Goal: Task Accomplishment & Management: Use online tool/utility

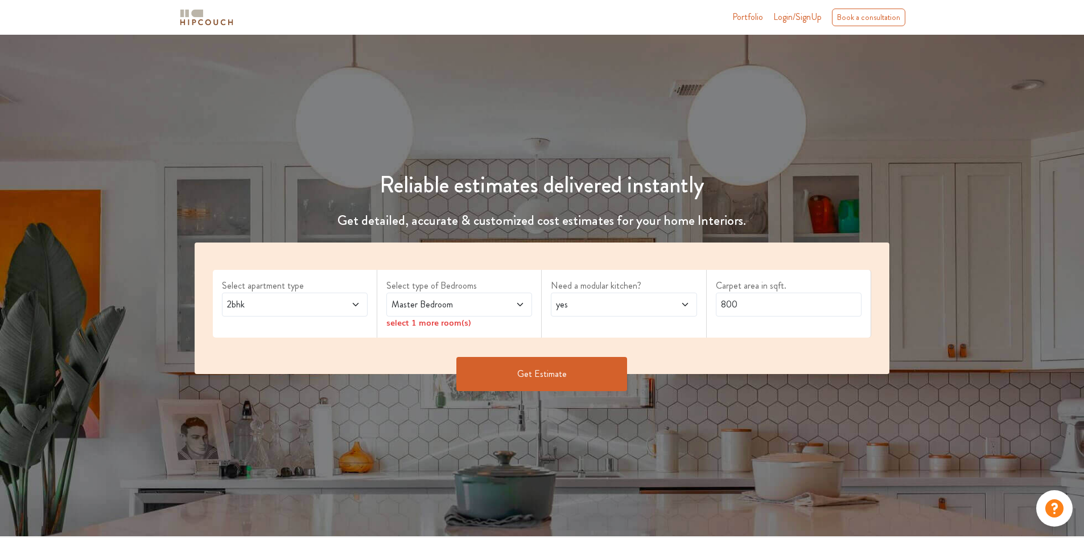
click at [329, 307] on span at bounding box center [343, 305] width 34 height 14
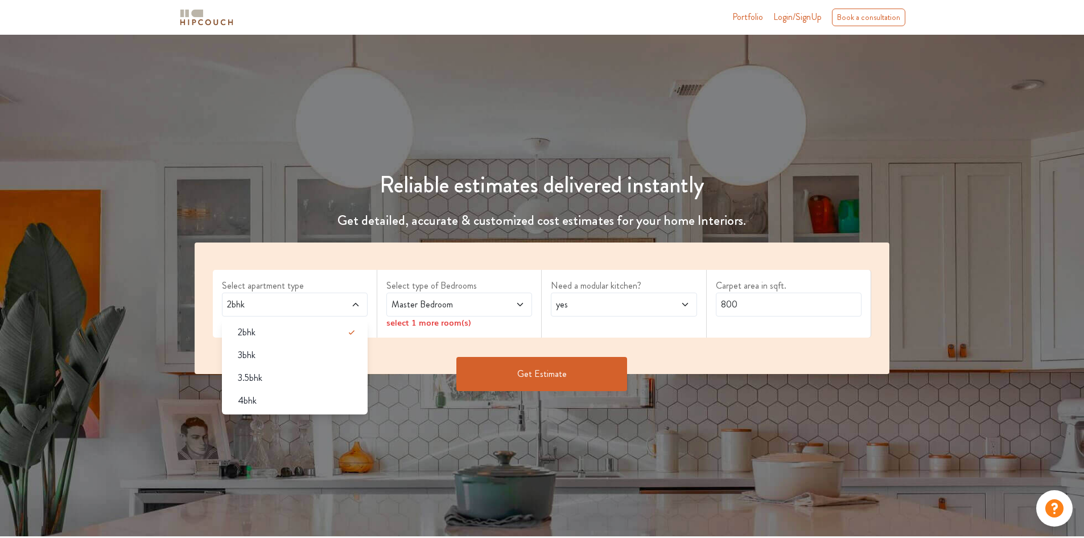
click at [339, 314] on div "2bhk" at bounding box center [295, 305] width 146 height 24
click at [492, 301] on span at bounding box center [508, 305] width 34 height 14
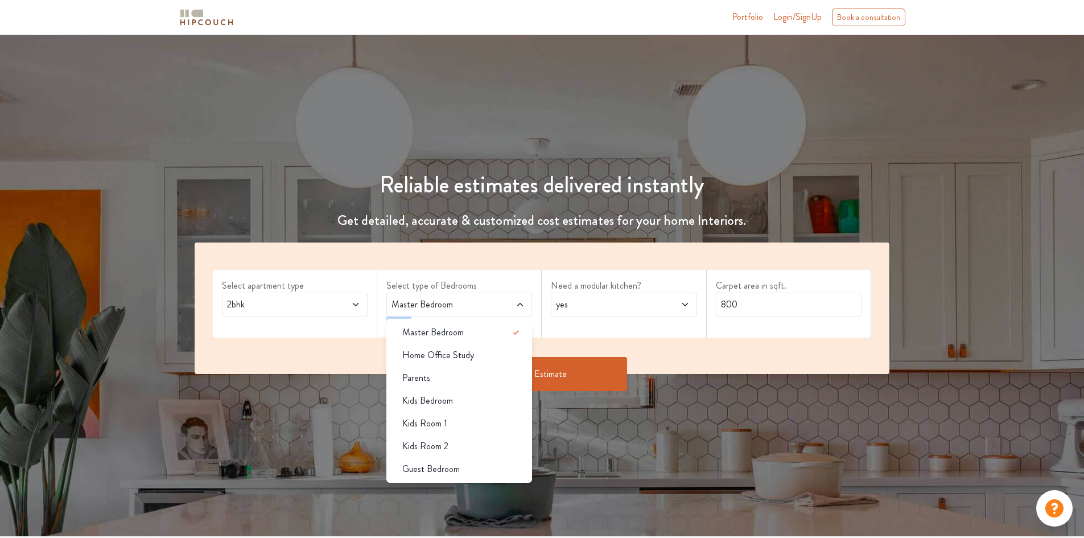
click at [492, 301] on span at bounding box center [508, 305] width 34 height 14
click at [464, 335] on div "Master Bedroom" at bounding box center [462, 333] width 139 height 14
click at [589, 309] on span "yes" at bounding box center [605, 305] width 102 height 14
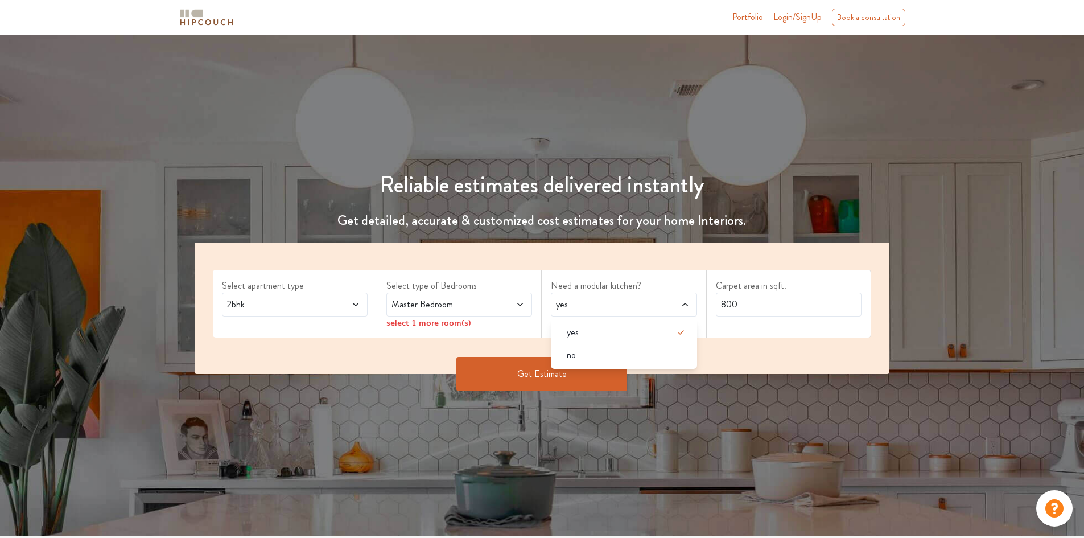
click at [589, 309] on span "yes" at bounding box center [605, 305] width 102 height 14
click at [739, 298] on input "800" at bounding box center [789, 305] width 146 height 24
drag, startPoint x: 754, startPoint y: 303, endPoint x: 513, endPoint y: 289, distance: 241.2
click at [502, 289] on div "Select apartment type 2bhk Select type of Bedrooms Master Bedroom select 1 more…" at bounding box center [543, 309] width 696 height 132
type input "2400"
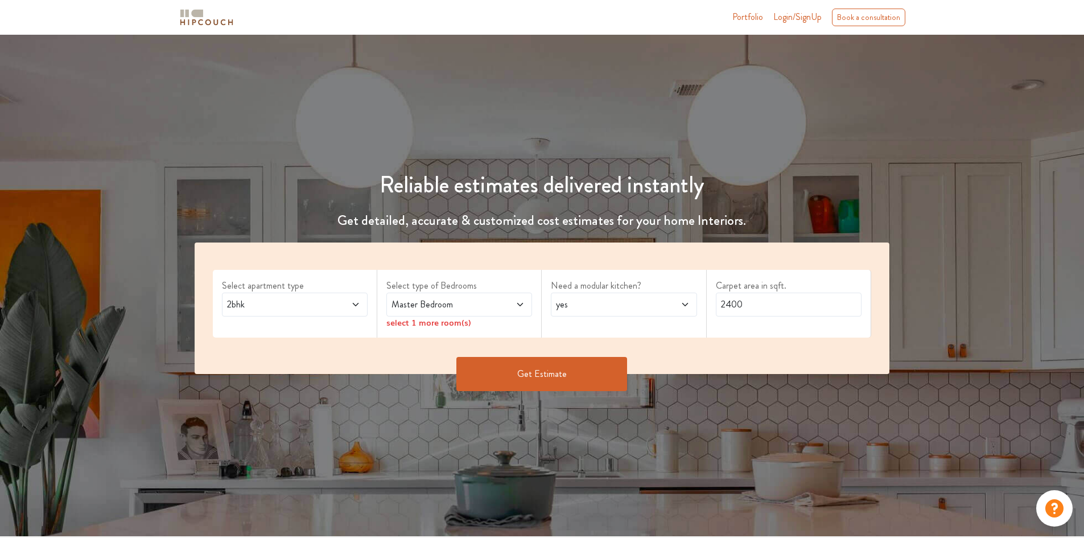
click at [348, 308] on span at bounding box center [343, 305] width 34 height 14
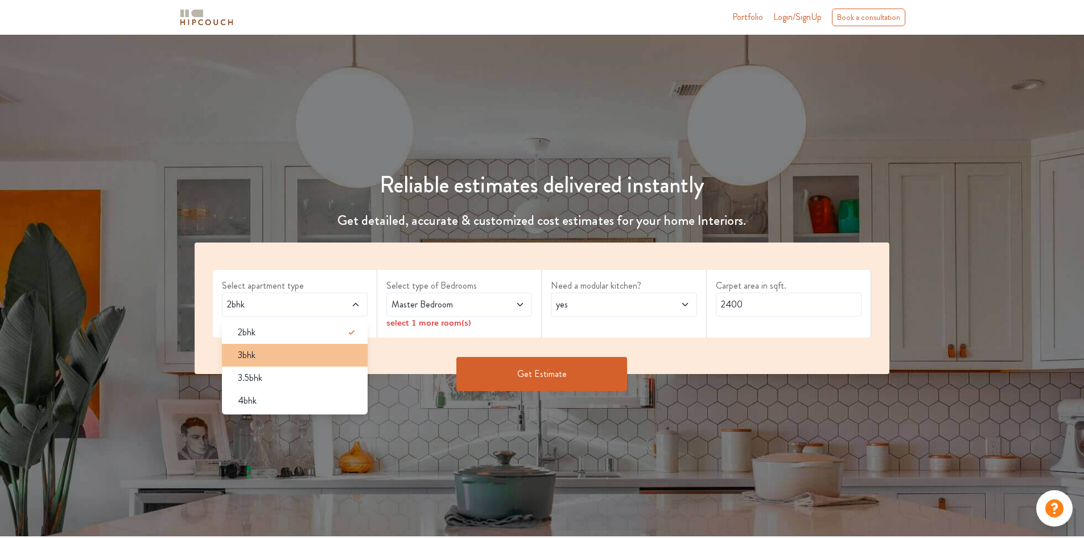
click at [254, 359] on span "3bhk" at bounding box center [247, 355] width 18 height 14
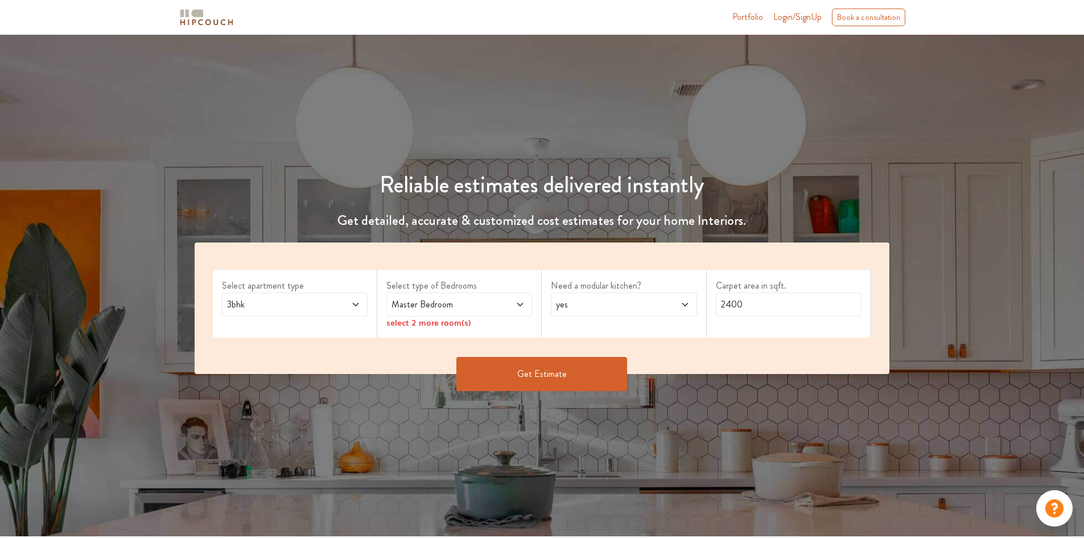
click at [500, 380] on button "Get Estimate" at bounding box center [542, 374] width 171 height 34
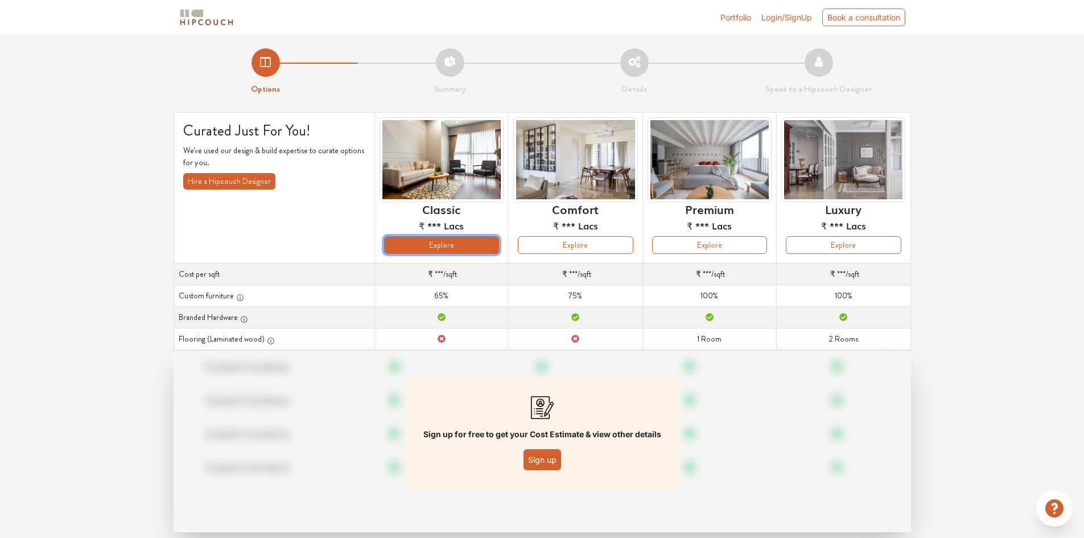
click at [468, 244] on button "Explore" at bounding box center [441, 245] width 115 height 18
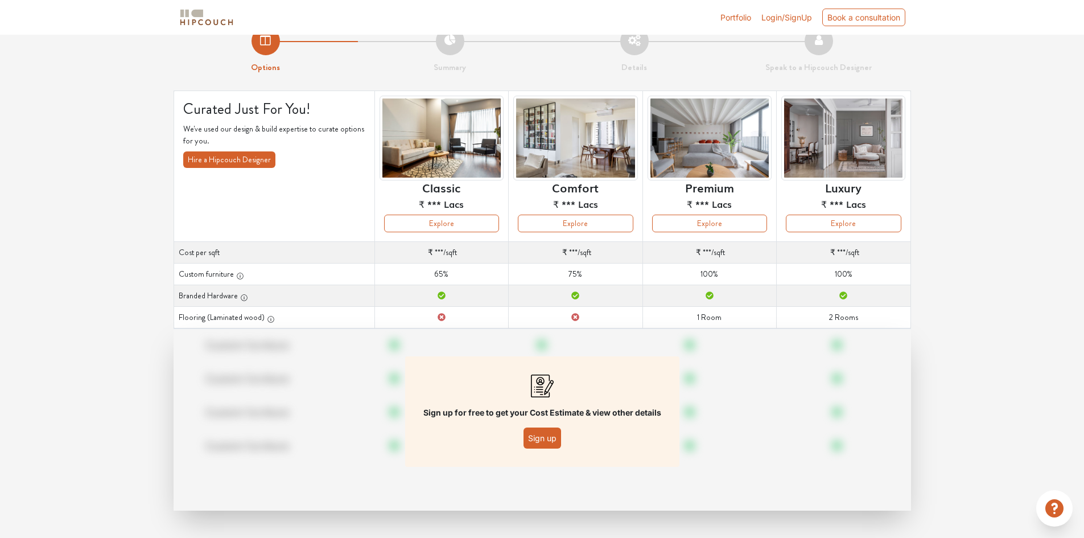
click at [552, 443] on button "Sign up" at bounding box center [543, 438] width 38 height 21
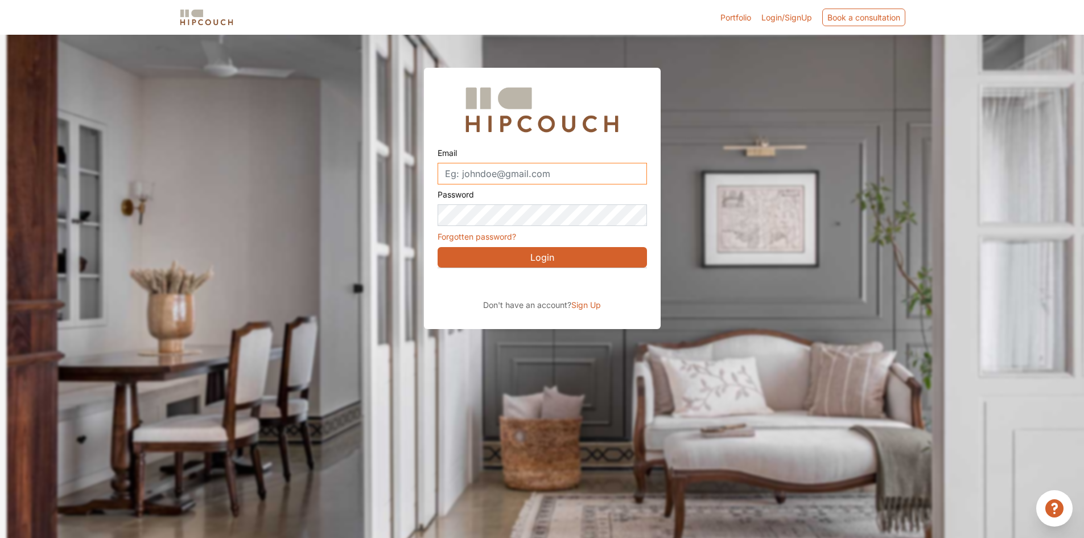
click at [550, 174] on input "Email" at bounding box center [542, 174] width 209 height 22
drag, startPoint x: 550, startPoint y: 174, endPoint x: 399, endPoint y: 214, distance: 156.7
click at [399, 214] on div "Email dats Password Forgotten password? Login Don't have an account? Sign Up" at bounding box center [542, 171] width 1084 height 316
type input "dats"
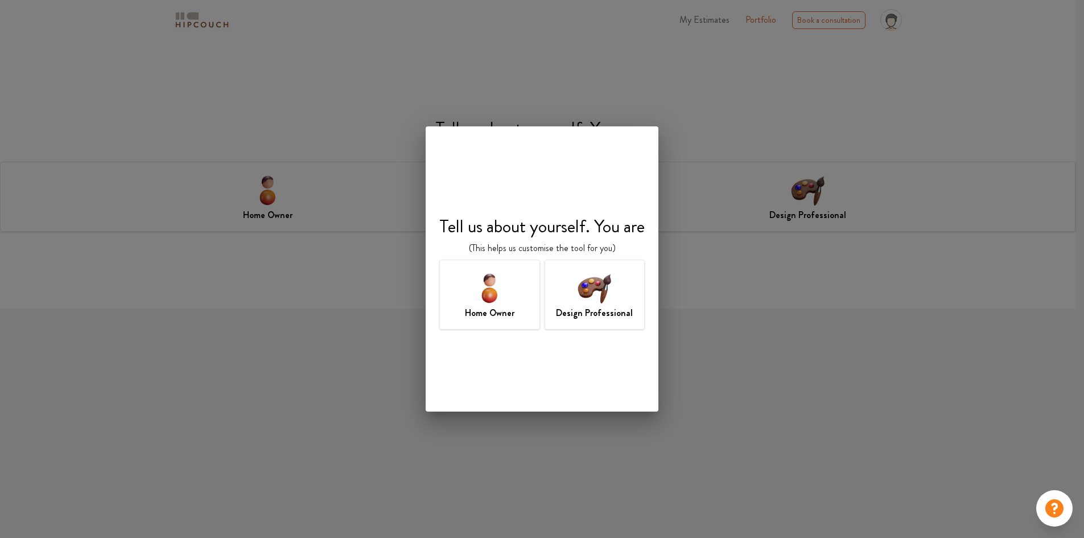
click at [569, 287] on div "Design Professional" at bounding box center [595, 295] width 101 height 70
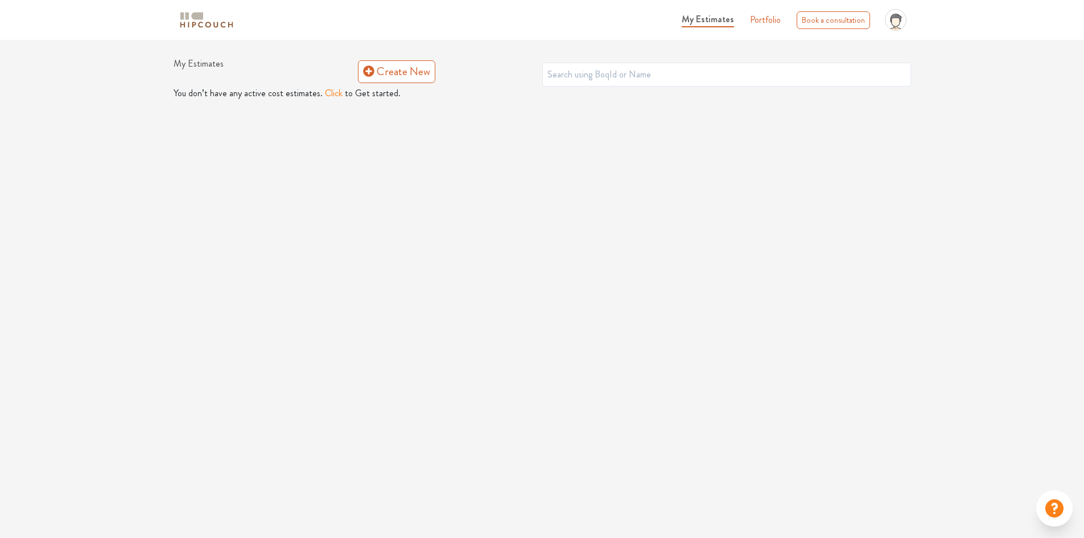
click at [332, 93] on button "Click" at bounding box center [334, 94] width 18 height 14
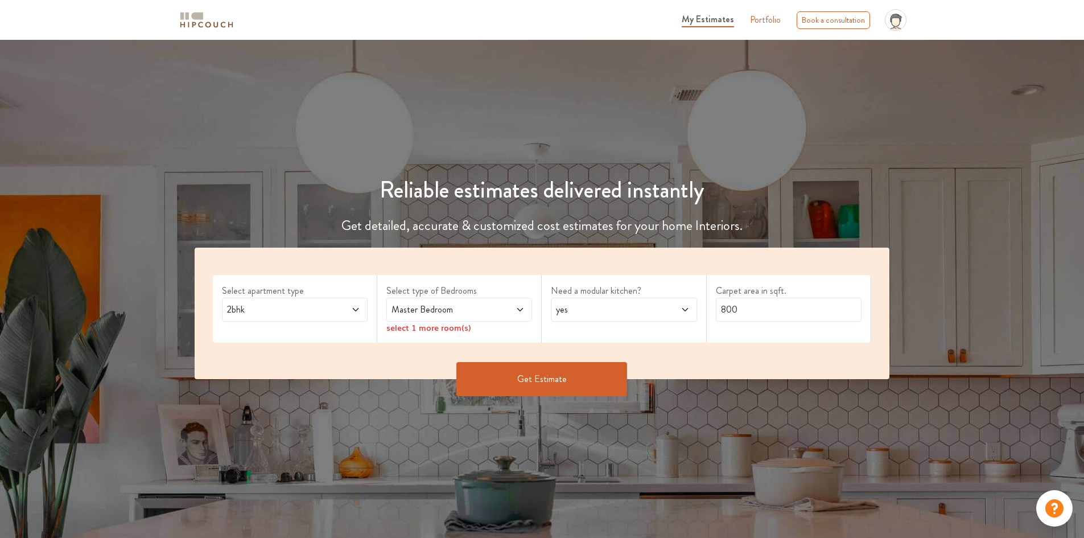
click at [578, 373] on button "Get Estimate" at bounding box center [542, 379] width 171 height 34
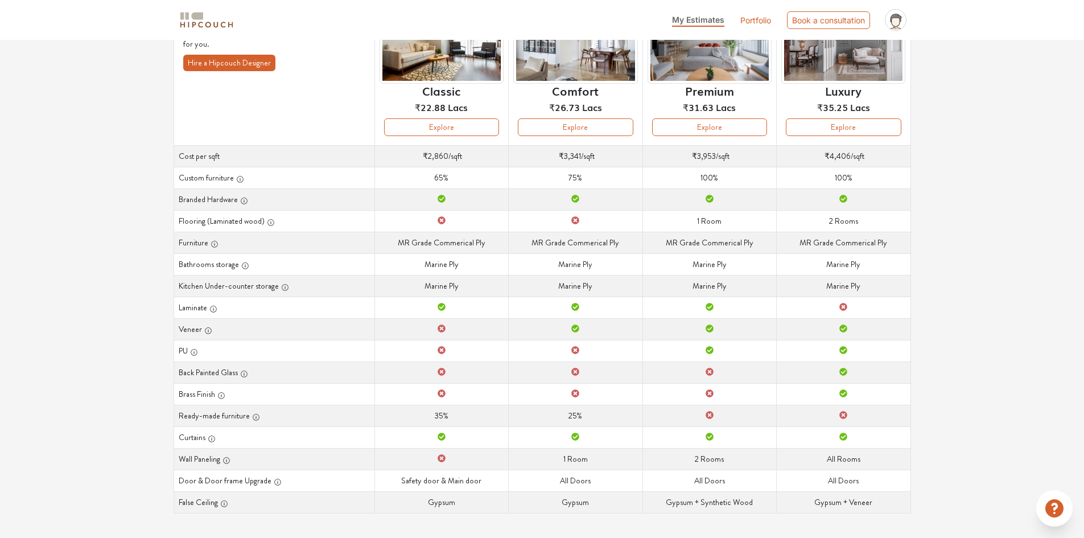
scroll to position [126, 0]
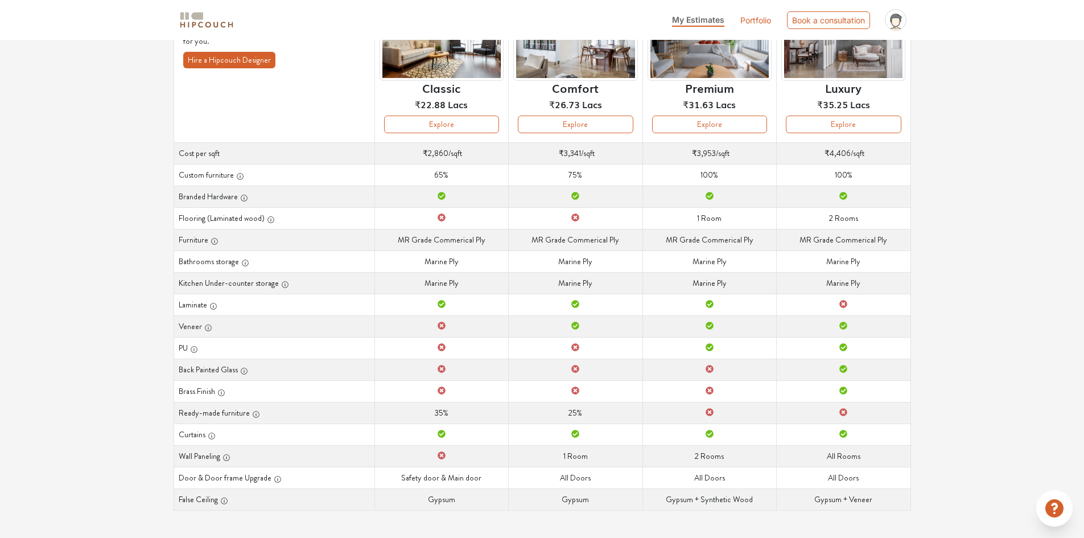
drag, startPoint x: 1082, startPoint y: 330, endPoint x: 1087, endPoint y: 245, distance: 85.0
click at [1084, 245] on html "My Estimates Portfolio Book a consultation profile pic Upload Boq Logout Option…" at bounding box center [542, 143] width 1084 height 538
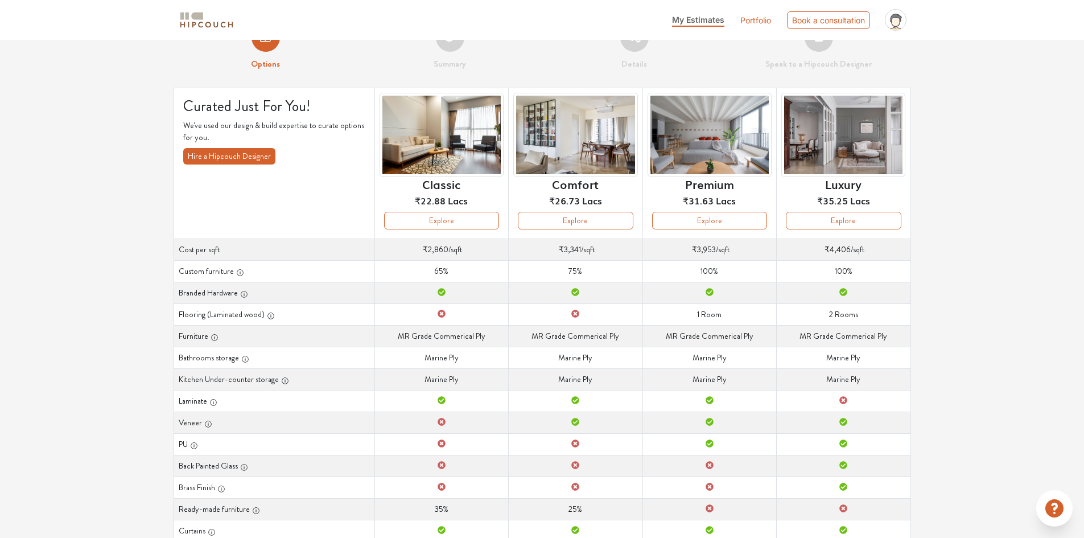
scroll to position [0, 0]
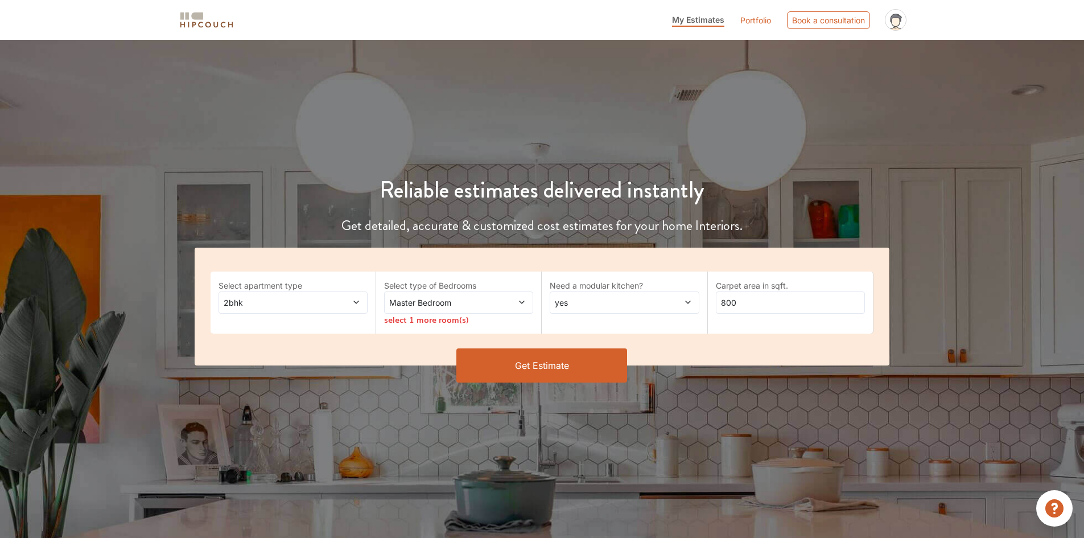
click at [238, 302] on span "2bhk" at bounding box center [273, 303] width 104 height 12
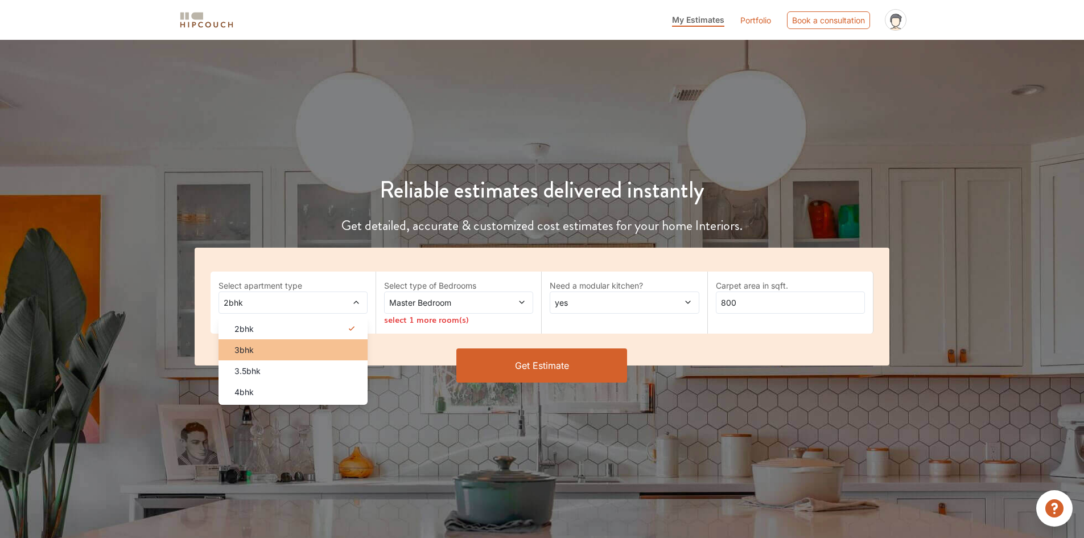
click at [255, 353] on div "3bhk" at bounding box center [296, 350] width 142 height 12
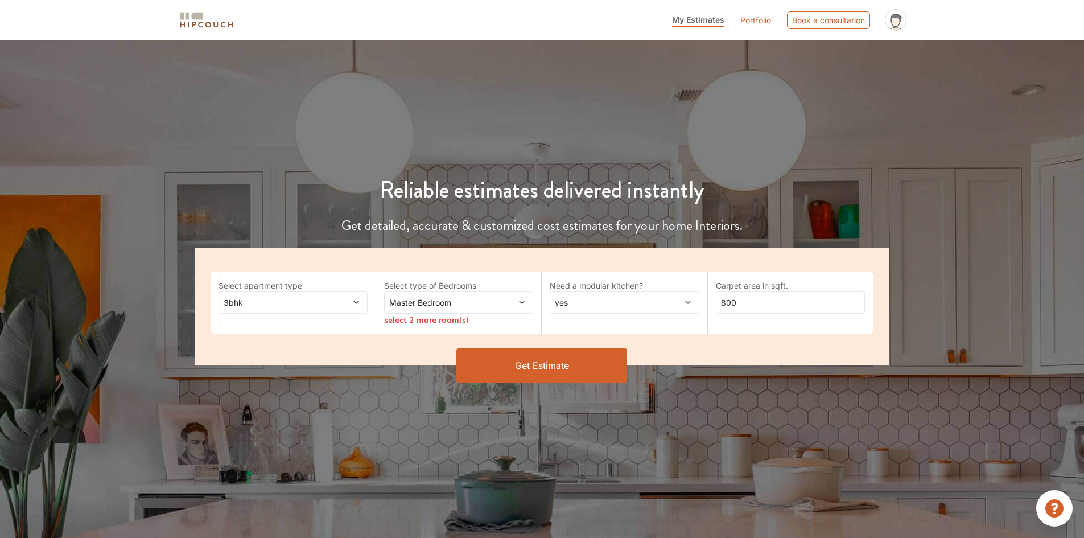
click at [465, 314] on div "select 2 more room(s)" at bounding box center [458, 320] width 149 height 12
click at [646, 309] on div "yes" at bounding box center [624, 302] width 149 height 22
click at [788, 311] on input "800" at bounding box center [790, 302] width 149 height 22
drag, startPoint x: 788, startPoint y: 311, endPoint x: 751, endPoint y: 308, distance: 36.6
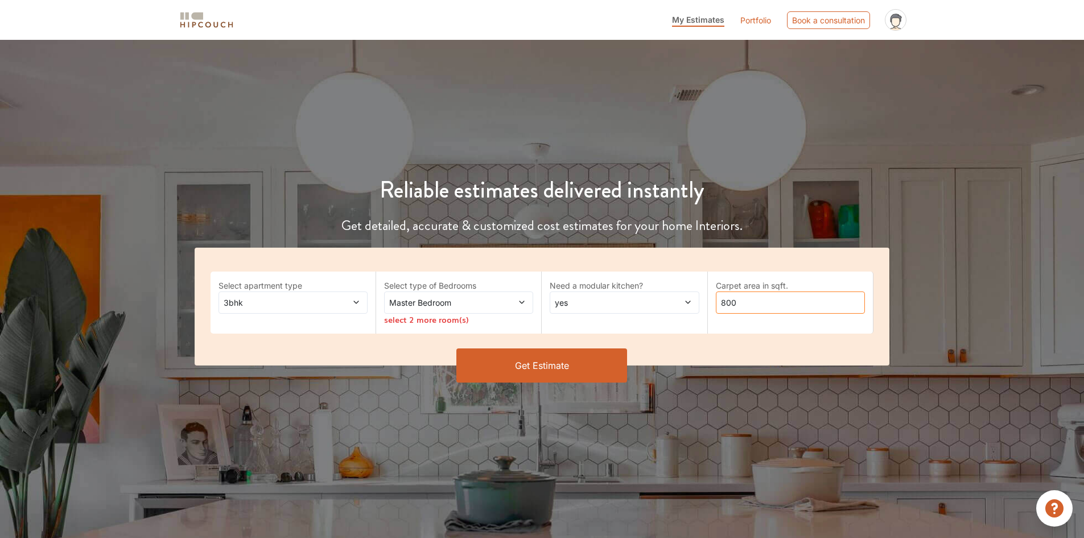
click at [751, 308] on input "800" at bounding box center [790, 302] width 149 height 22
type input "2400"
click at [566, 363] on button "Get Estimate" at bounding box center [542, 365] width 171 height 34
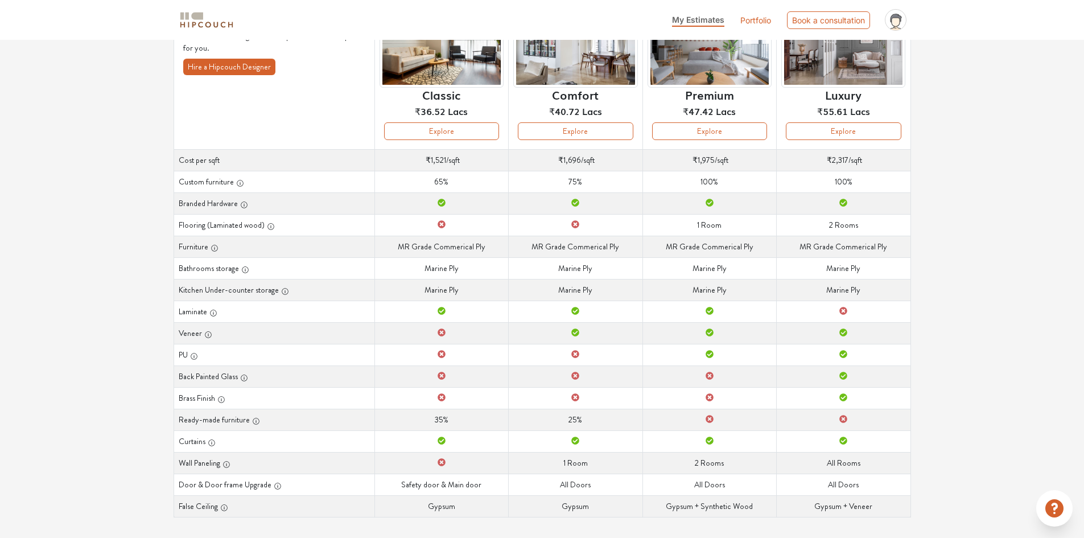
scroll to position [126, 0]
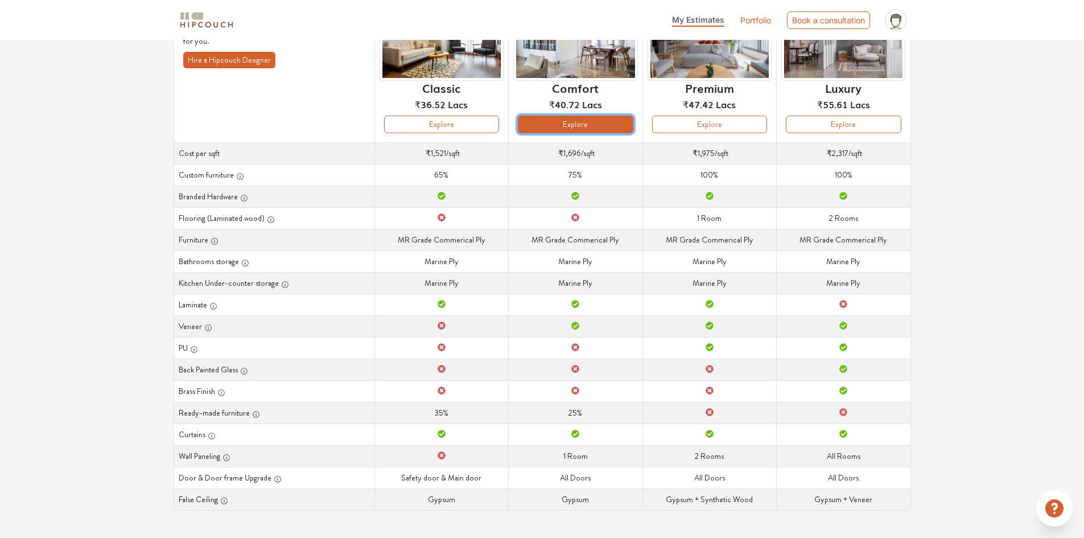
click at [568, 128] on button "Explore" at bounding box center [575, 125] width 115 height 18
